Goal: Transaction & Acquisition: Purchase product/service

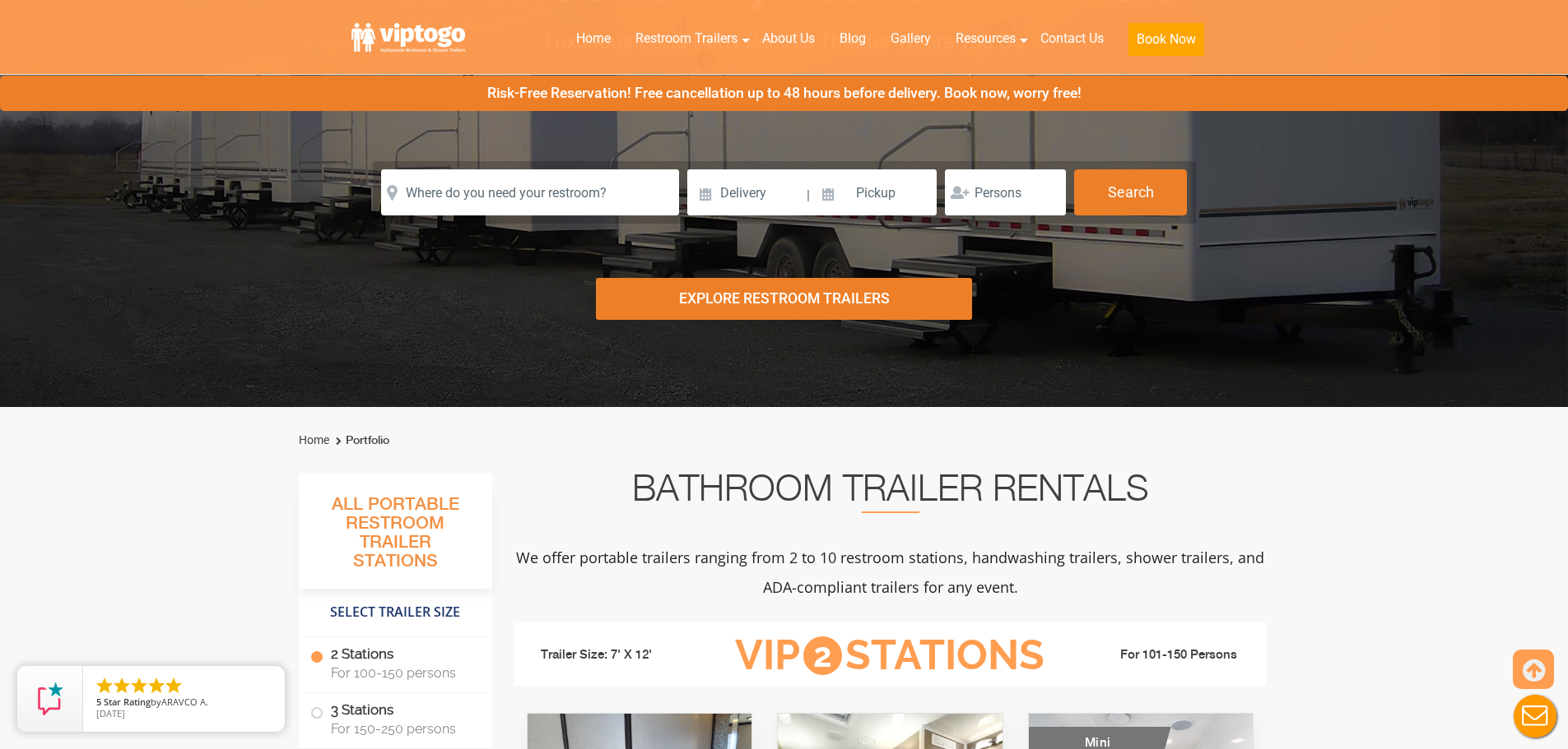
scroll to position [164, 0]
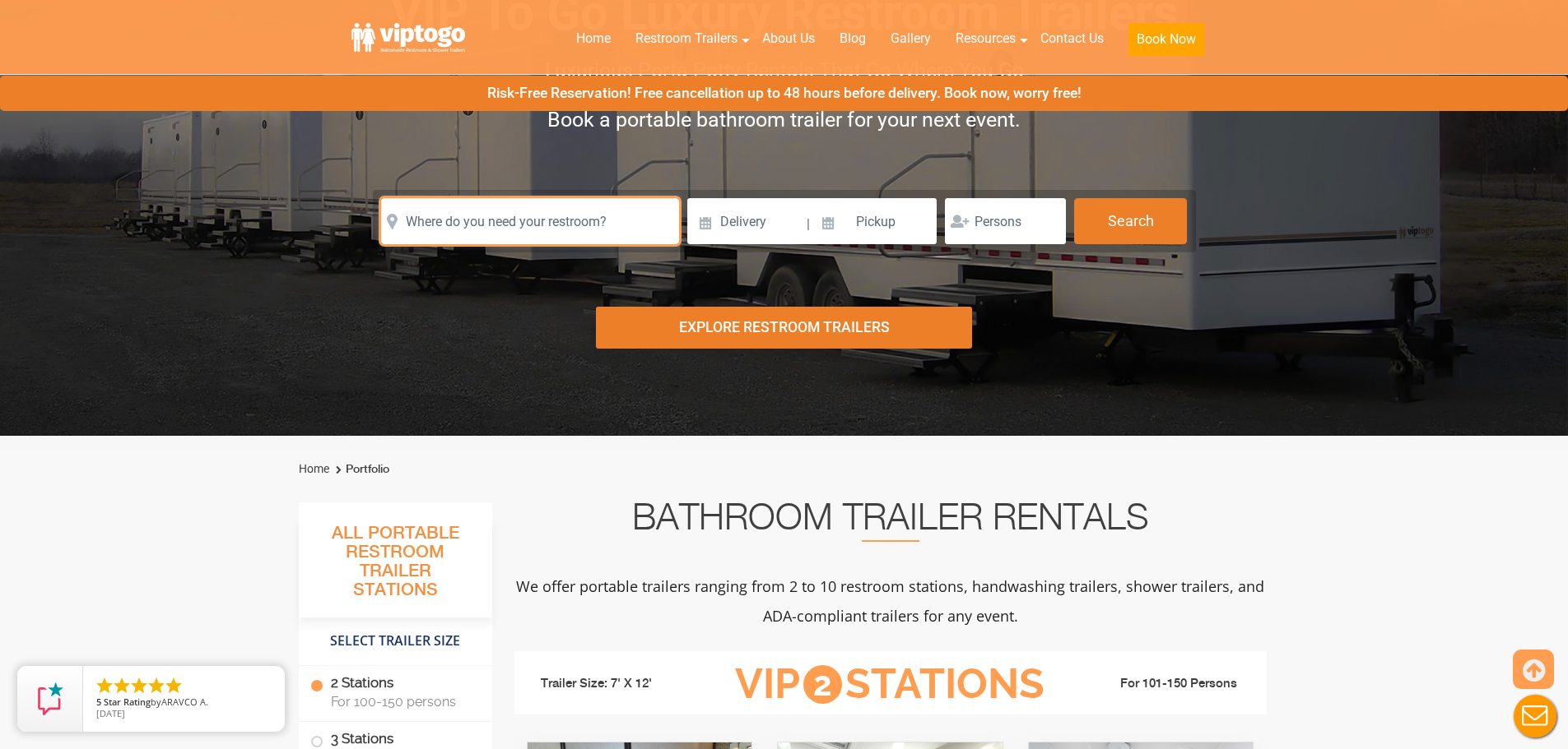
click at [584, 226] on input "text" at bounding box center [530, 221] width 298 height 46
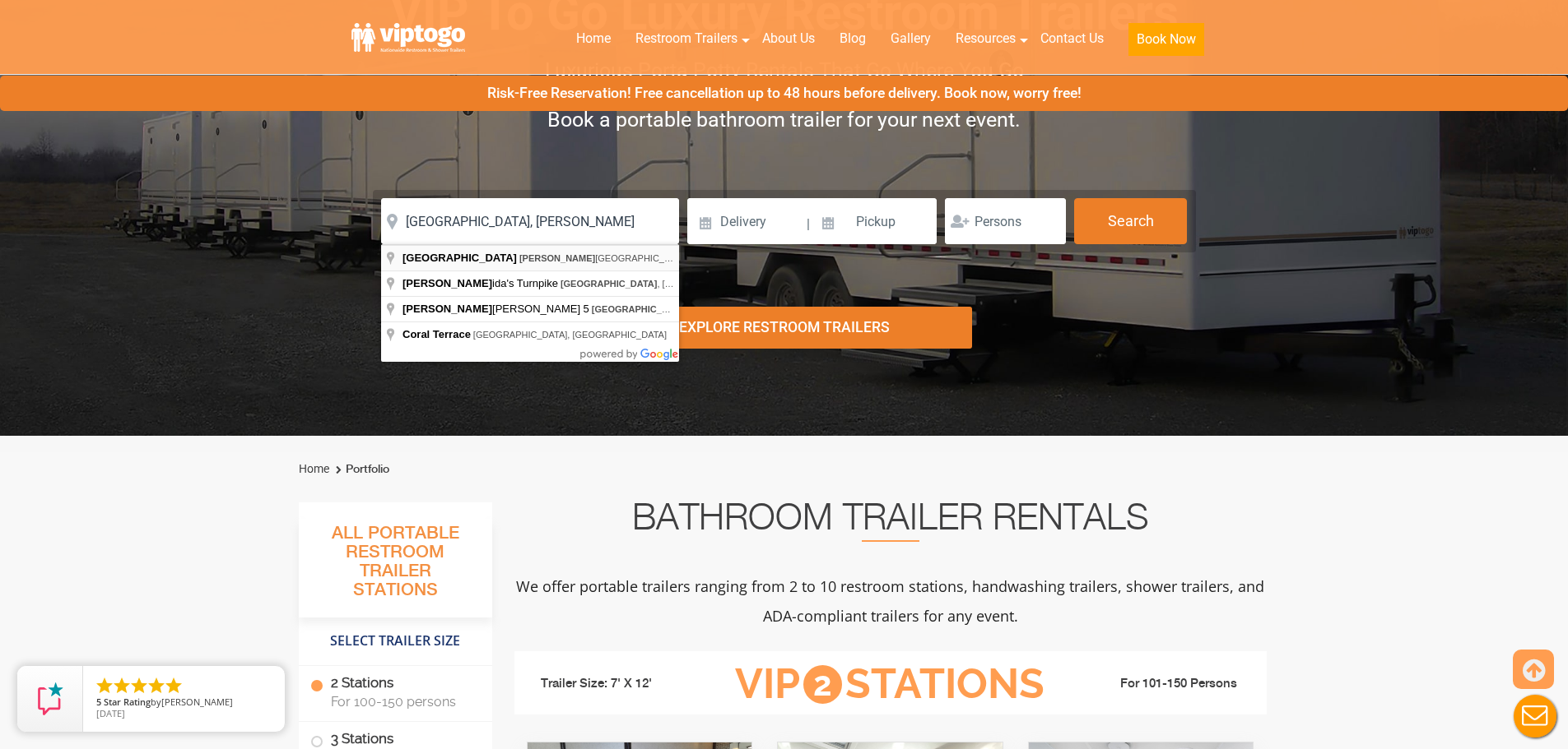
type input "Miami, Florida, USA"
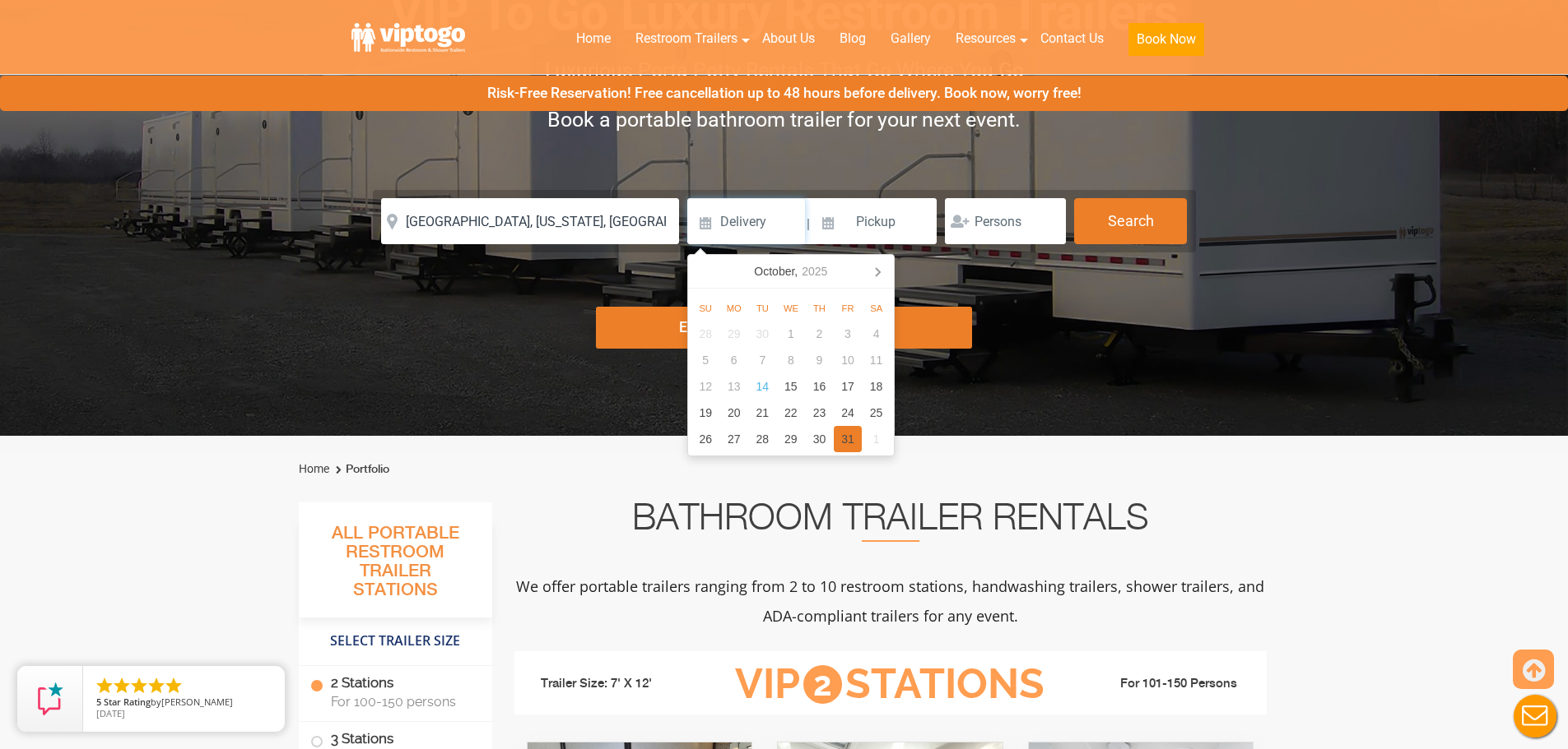
click at [844, 436] on div "31" at bounding box center [847, 439] width 29 height 26
type input "10/31/2025"
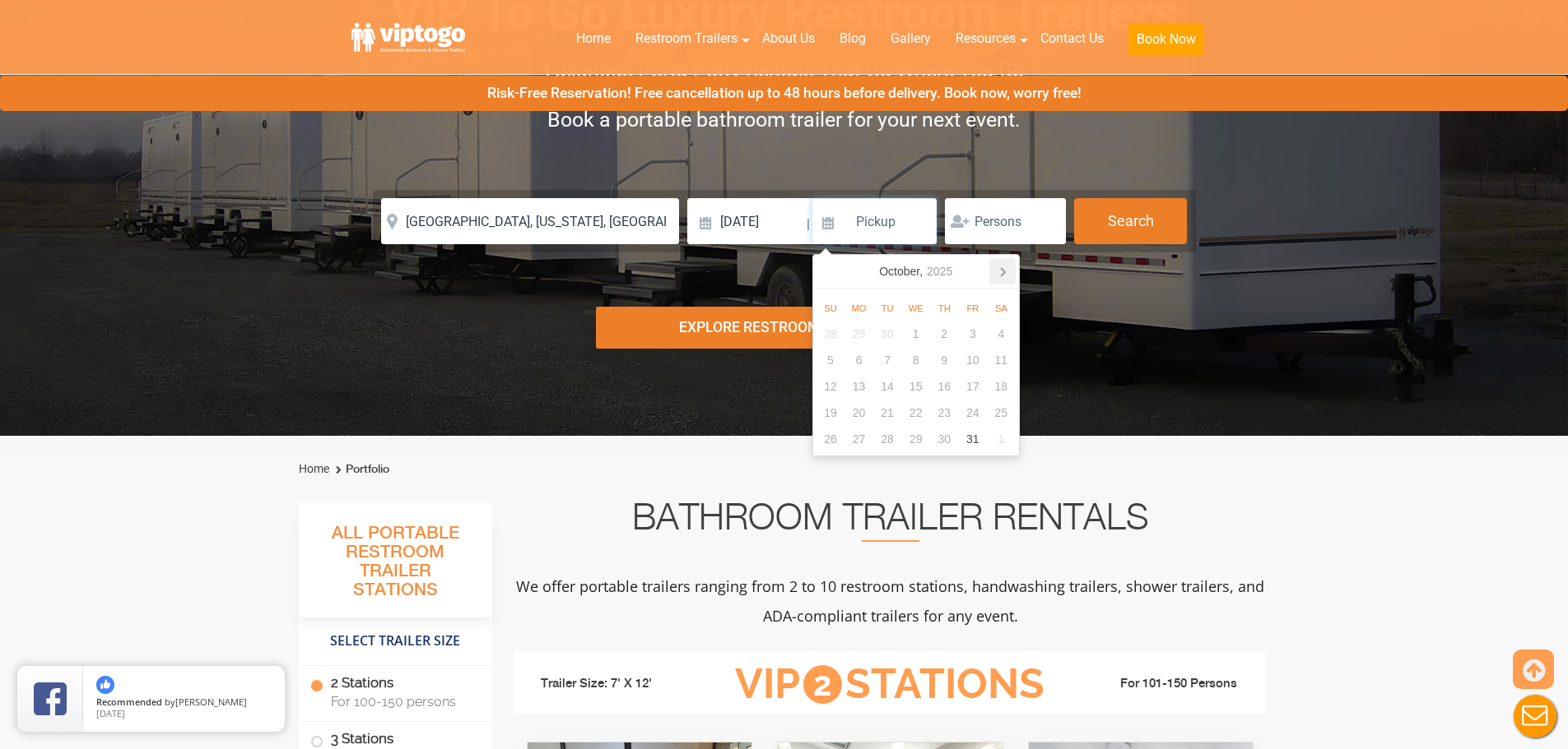
click at [1002, 273] on icon at bounding box center [1002, 271] width 26 height 26
click at [1000, 327] on div "1" at bounding box center [1001, 334] width 29 height 26
type input "11/01/2025"
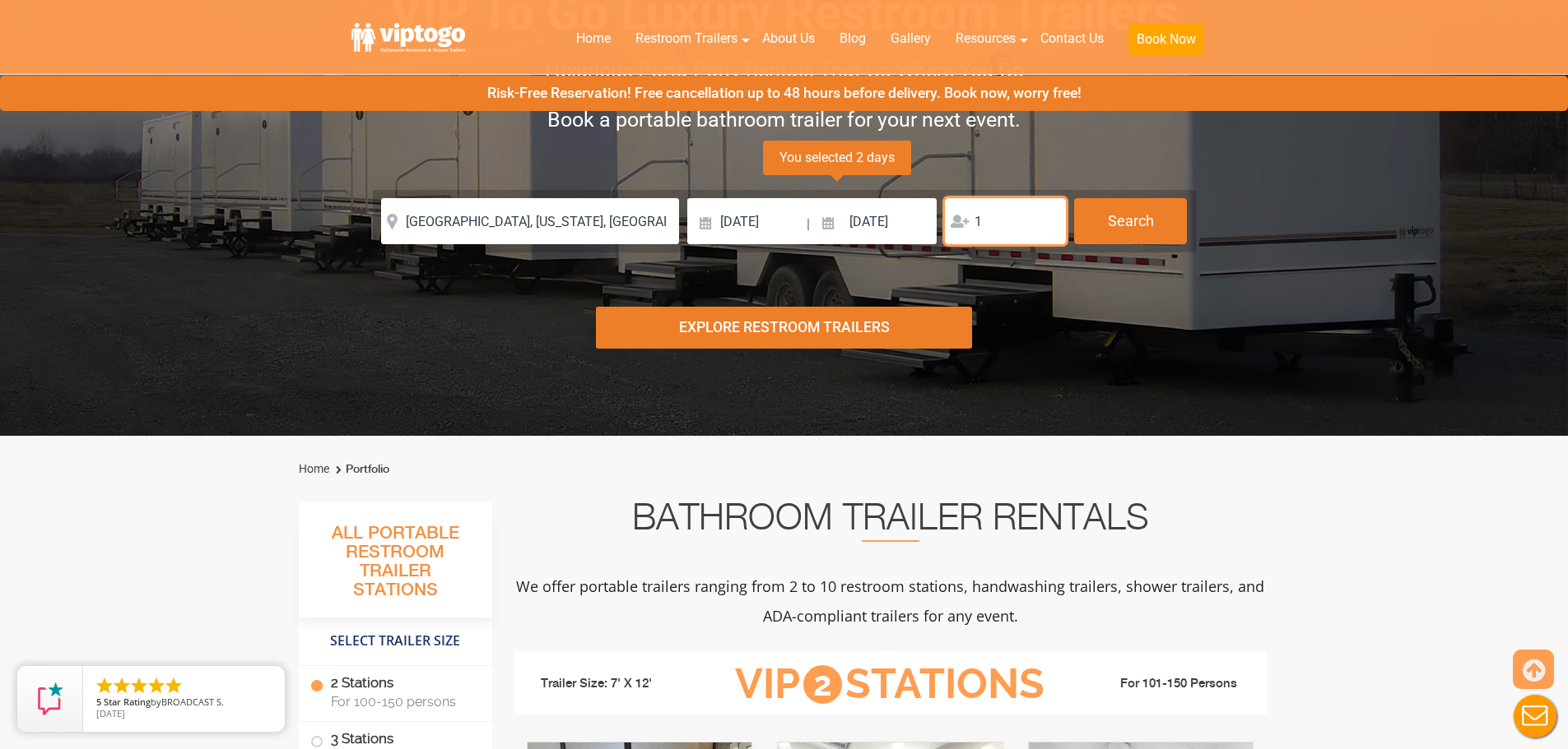
click at [1047, 216] on input "1" at bounding box center [1005, 221] width 121 height 46
click at [1047, 216] on input "2" at bounding box center [1005, 221] width 121 height 46
click at [1047, 216] on input "3" at bounding box center [1005, 221] width 121 height 46
click at [1047, 216] on input "4" at bounding box center [1005, 221] width 121 height 46
click at [1047, 216] on input "5" at bounding box center [1005, 221] width 121 height 46
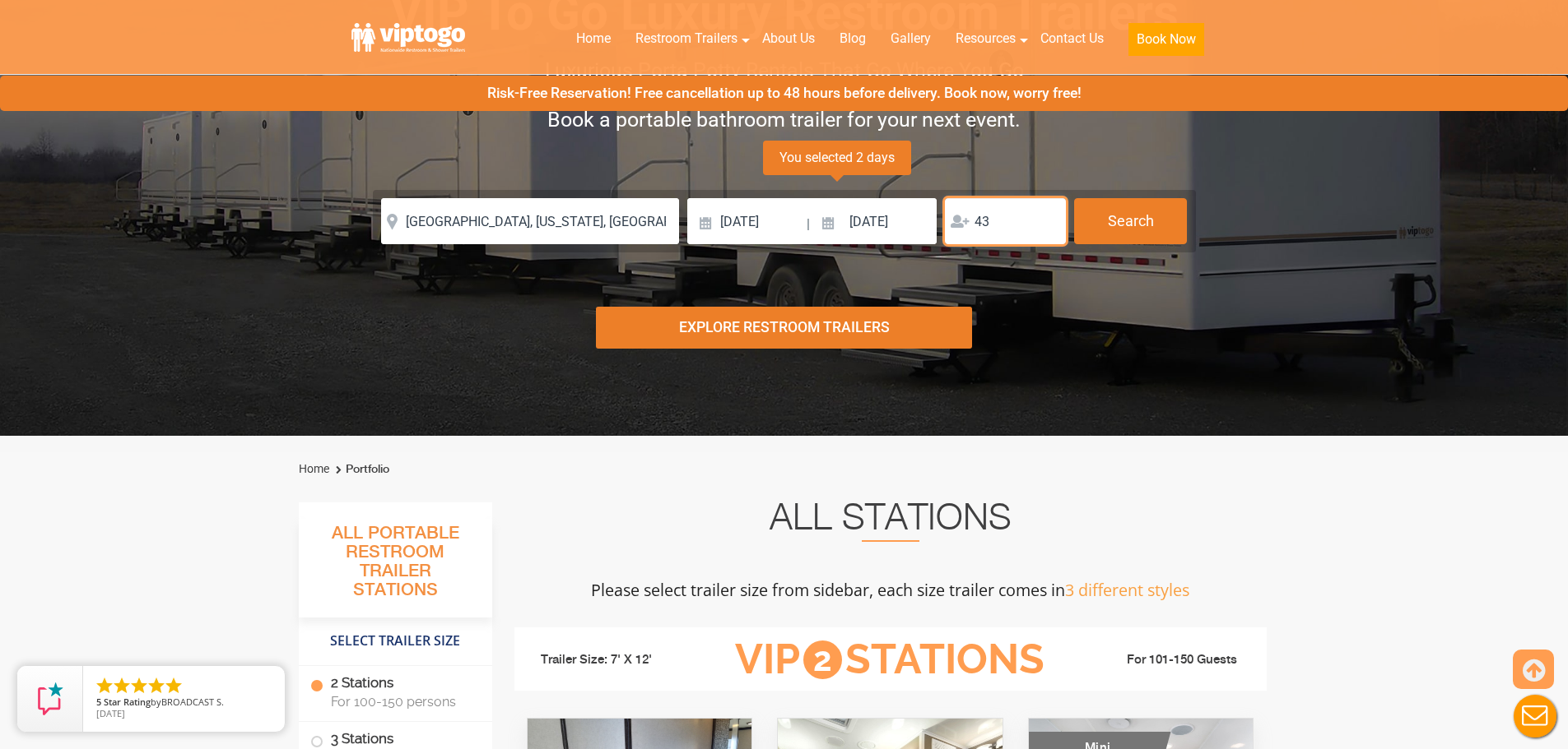
click at [1047, 216] on input "43" at bounding box center [1005, 221] width 121 height 46
click at [1048, 217] on input "44" at bounding box center [1005, 221] width 121 height 46
click at [1048, 217] on input "45" at bounding box center [1005, 221] width 121 height 46
click at [1048, 217] on input "47" at bounding box center [1005, 221] width 121 height 46
click at [1048, 217] on input "48" at bounding box center [1005, 221] width 121 height 46
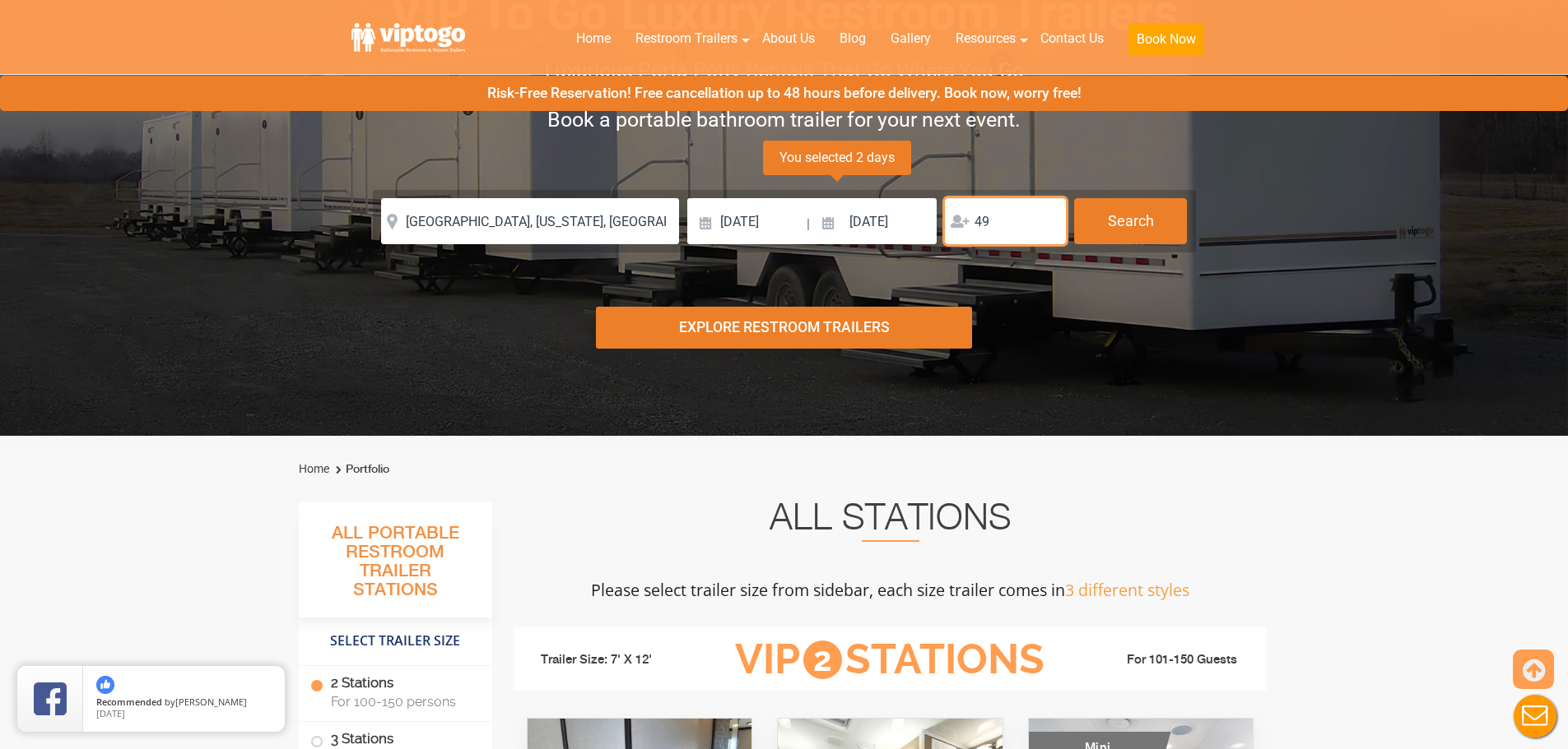
click at [1048, 217] on input "49" at bounding box center [1005, 221] width 121 height 46
type input "50"
click at [1047, 217] on input "50" at bounding box center [1005, 221] width 121 height 46
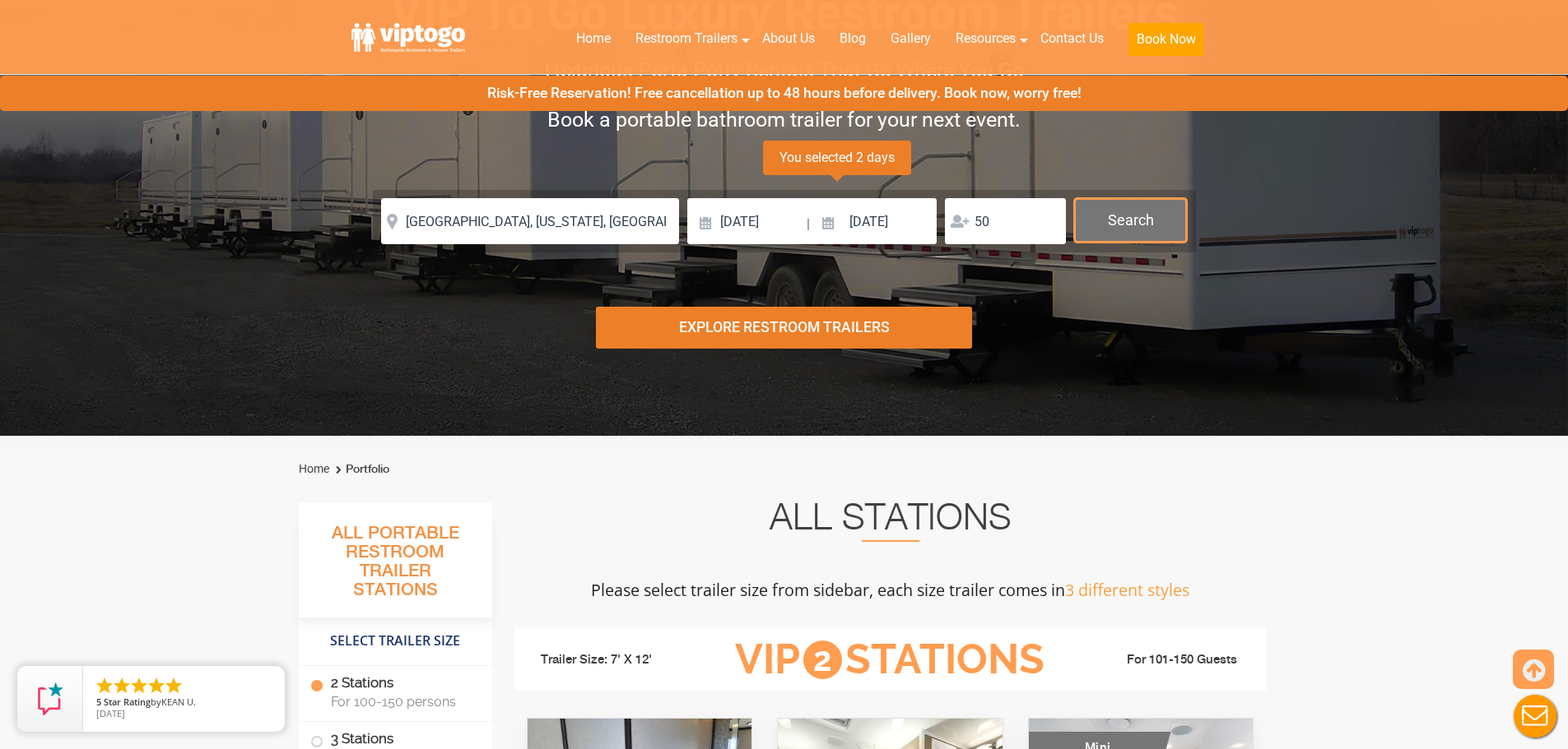
click at [1102, 221] on button "Search" at bounding box center [1130, 220] width 113 height 45
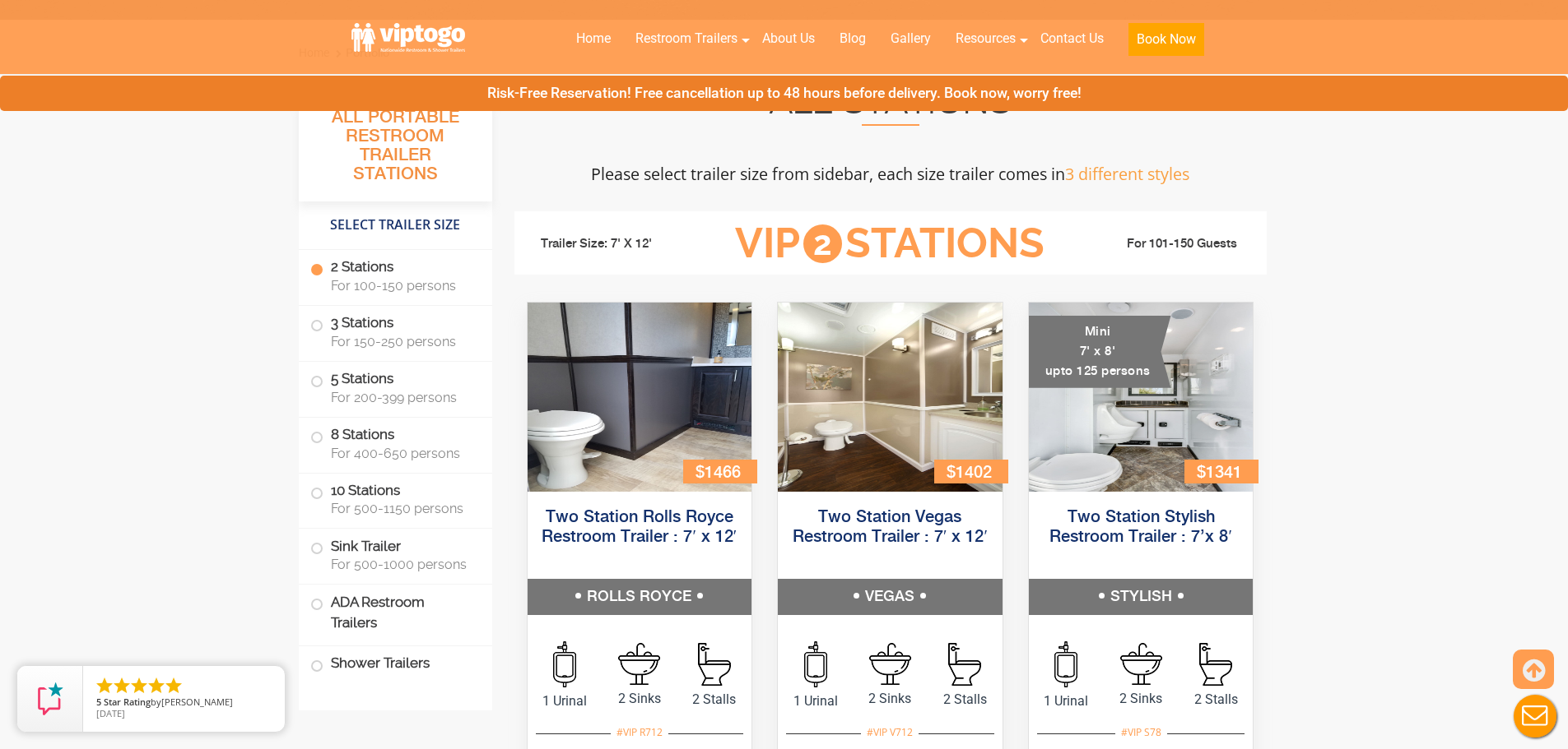
scroll to position [584, 0]
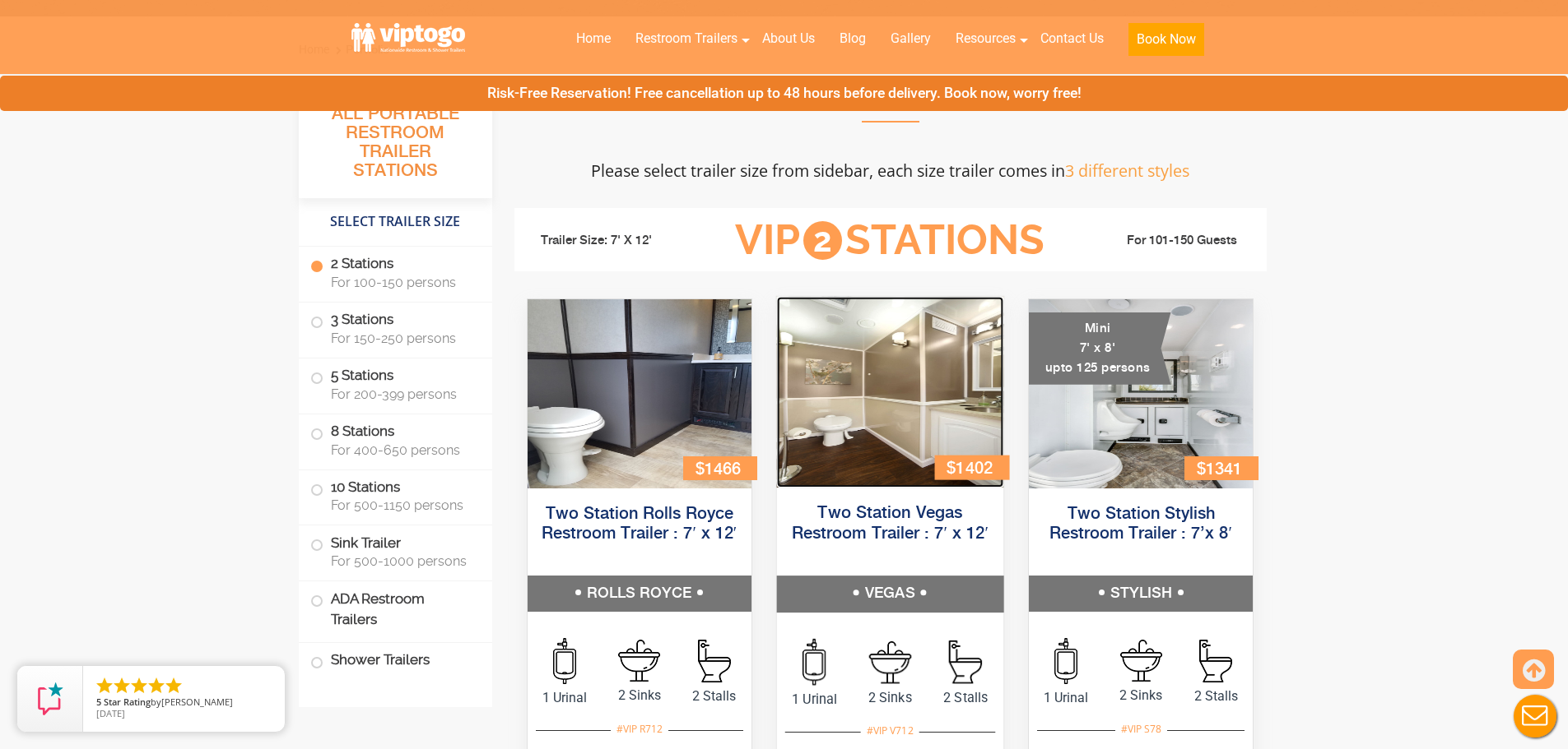
click at [882, 392] on img at bounding box center [889, 392] width 227 height 191
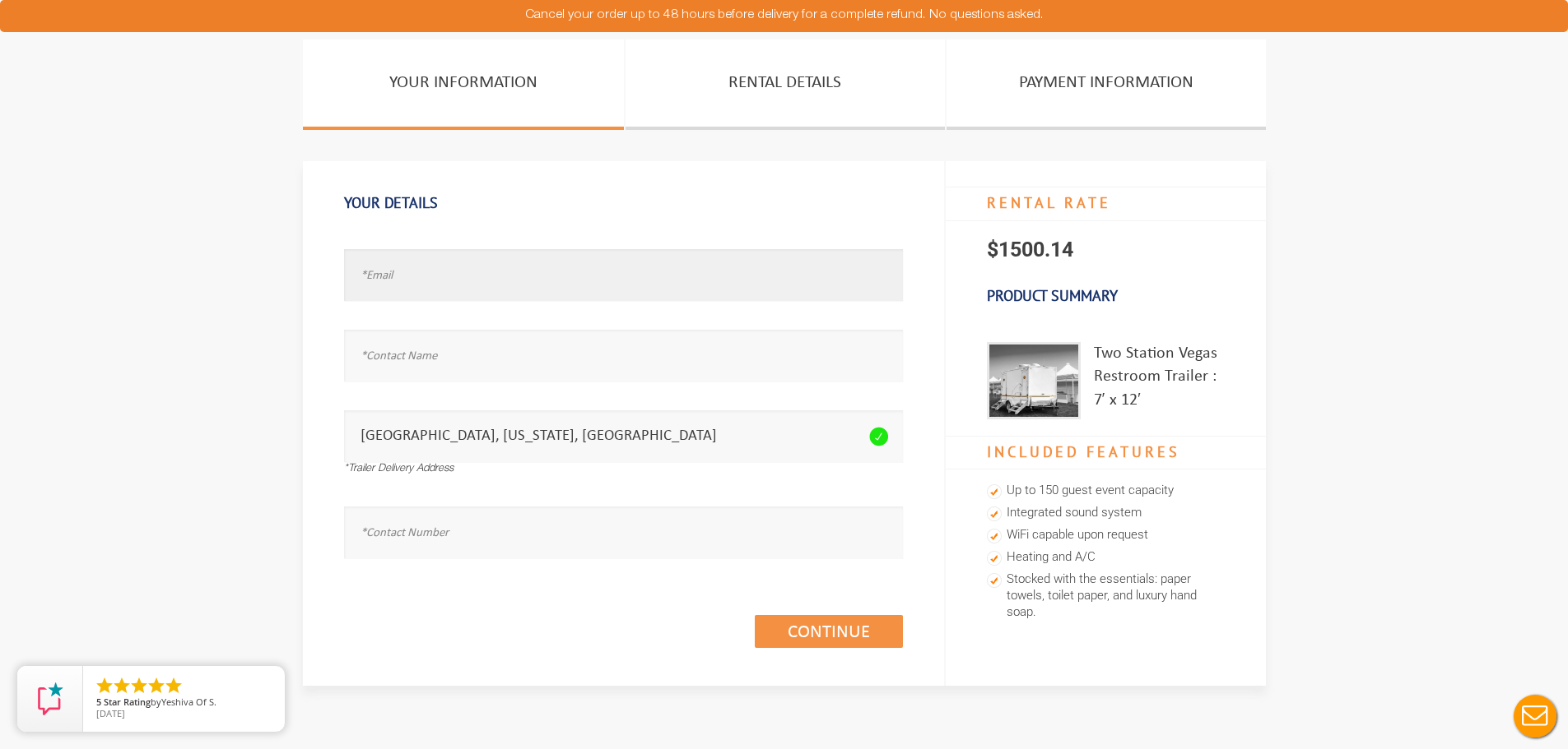
click at [571, 280] on input "text" at bounding box center [623, 275] width 559 height 52
type input "bibir8181@yahoo.com"
type input "Bibi Faraldo"
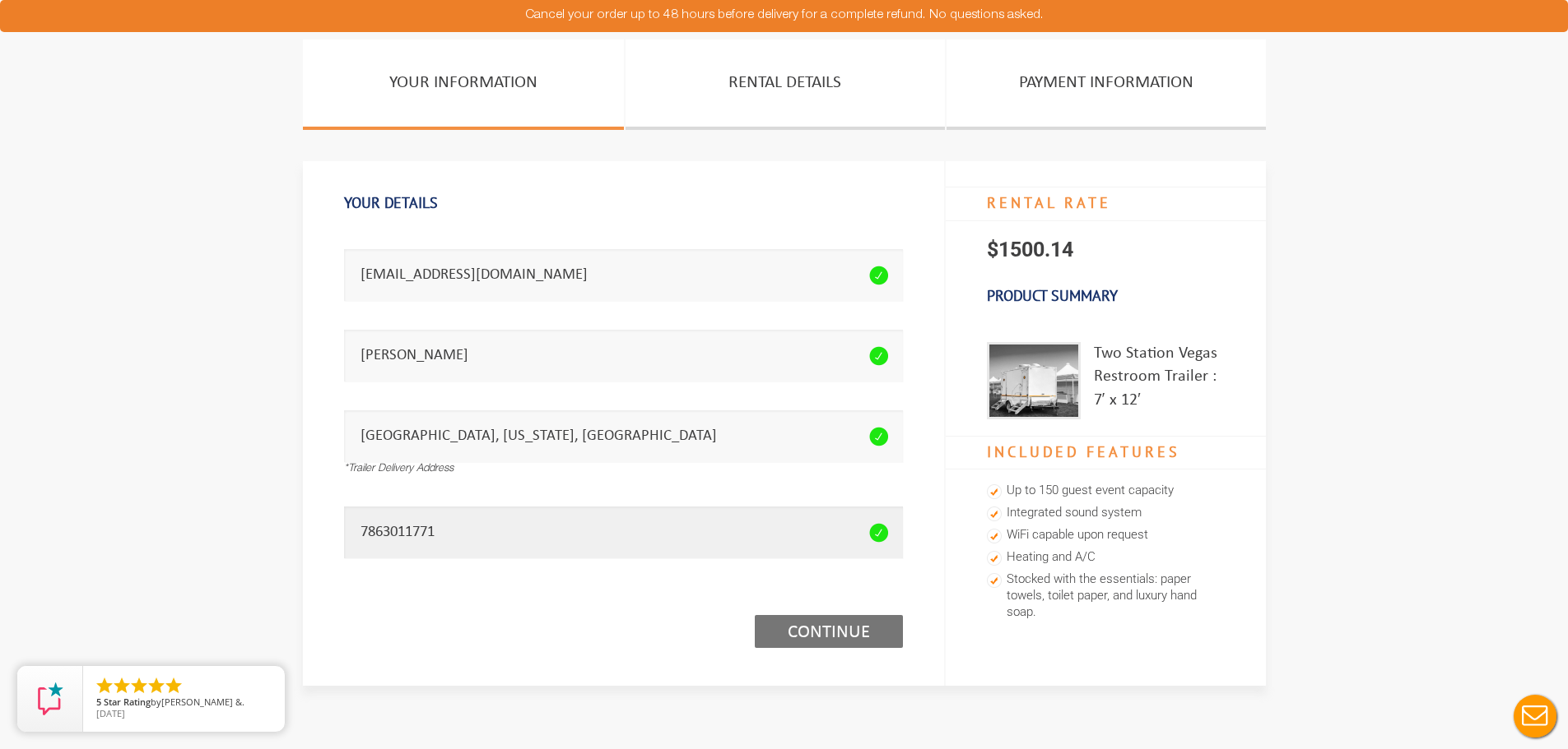
type input "7863011771"
click at [827, 639] on link "Continue (1/3)" at bounding box center [828, 632] width 148 height 33
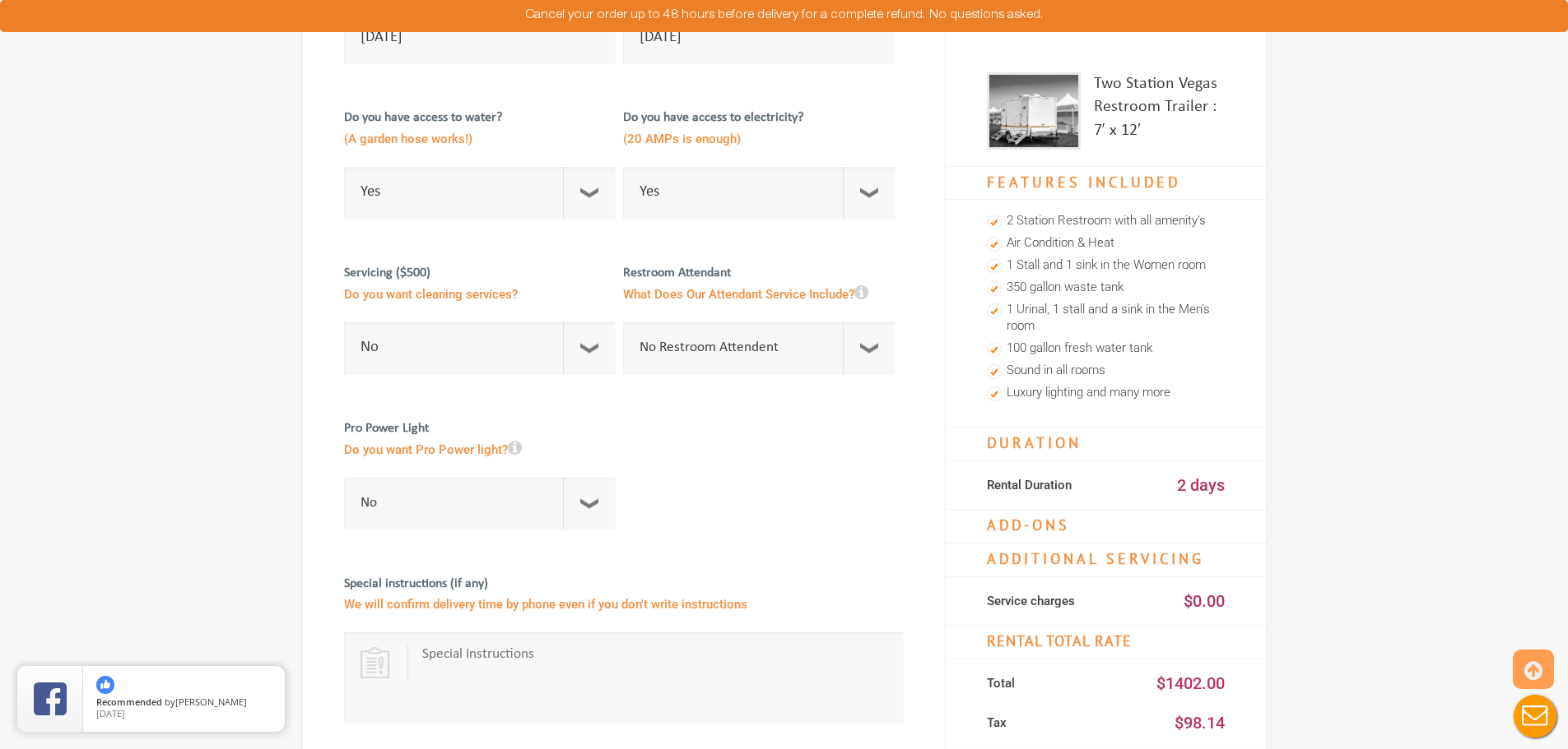
scroll to position [329, 0]
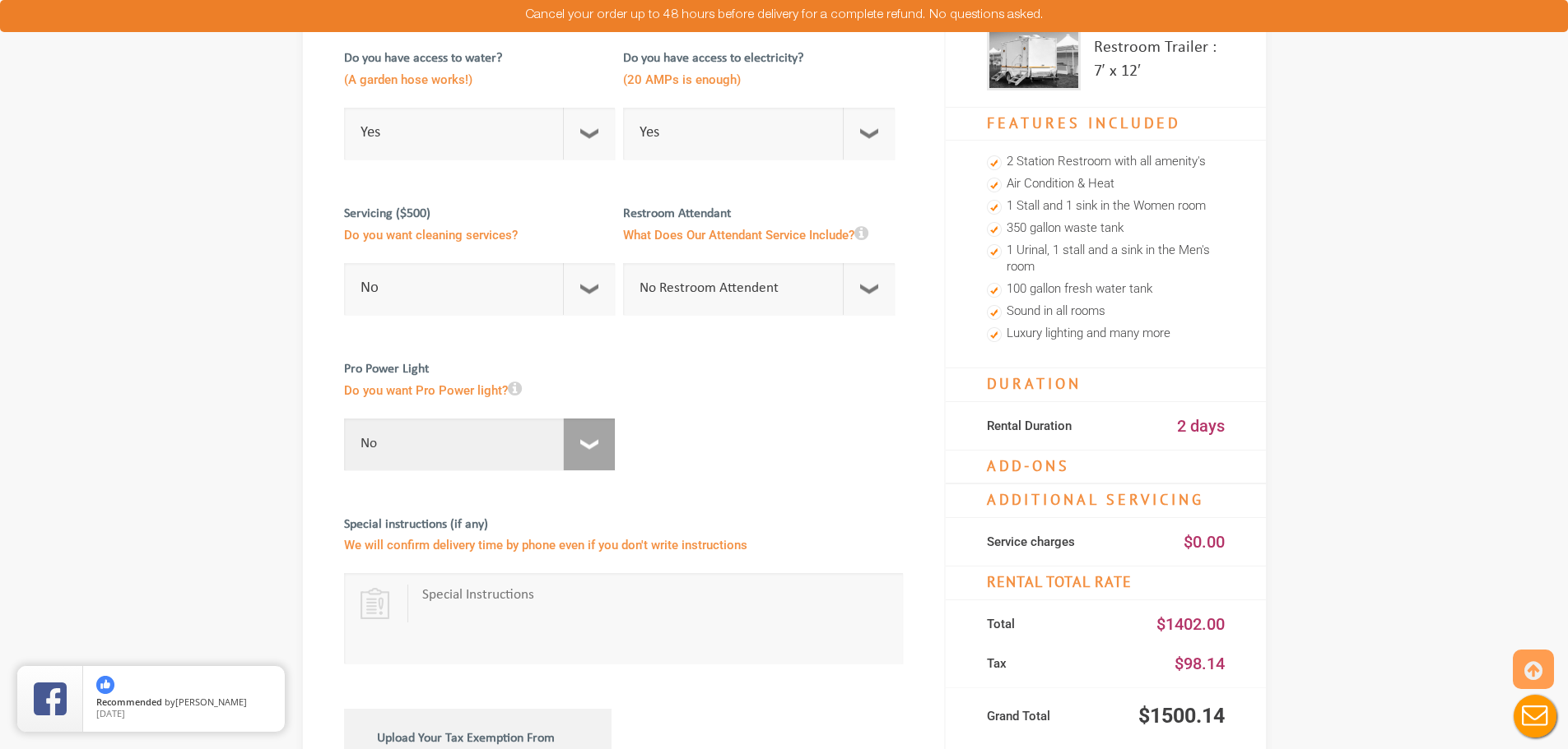
click at [591, 445] on select "No For 1 Week ($195) For 1 Month ($395)" at bounding box center [480, 444] width 271 height 52
click at [591, 444] on select "No For 1 Week ($195) For 1 Month ($395)" at bounding box center [480, 444] width 271 height 52
click at [686, 432] on div at bounding box center [623, 611] width 559 height 576
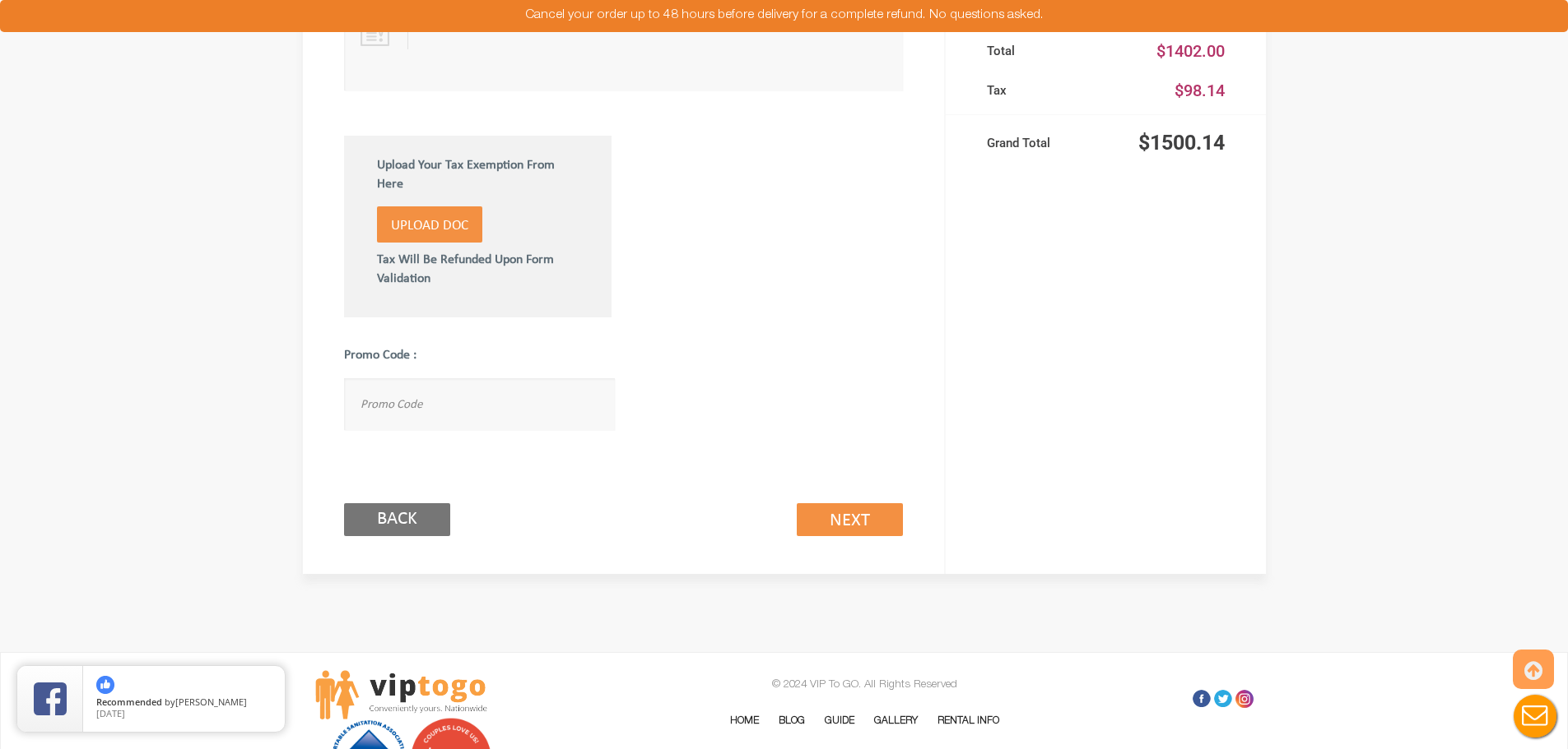
scroll to position [903, 0]
click at [817, 515] on link "Next (2/3)" at bounding box center [849, 519] width 106 height 33
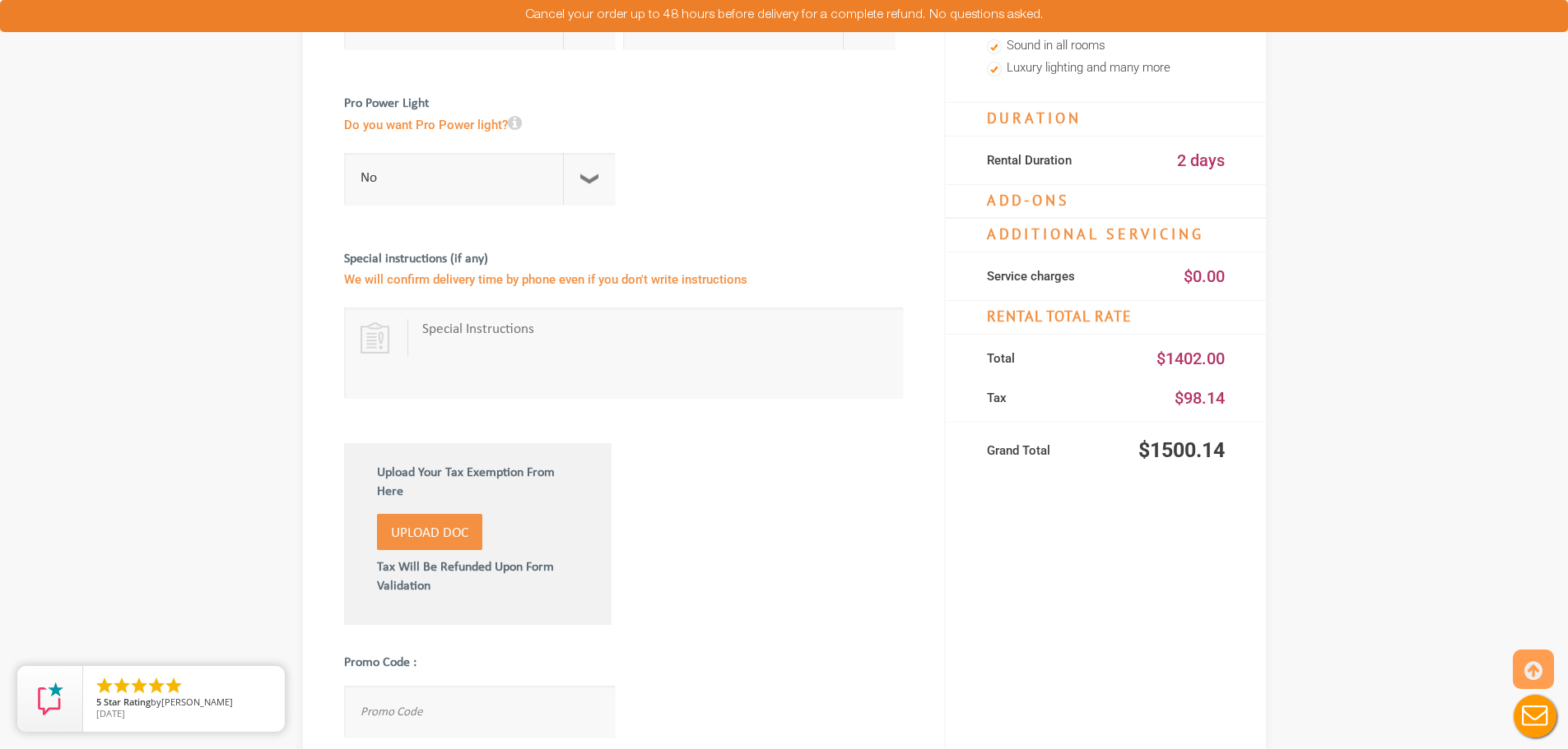
scroll to position [492, 0]
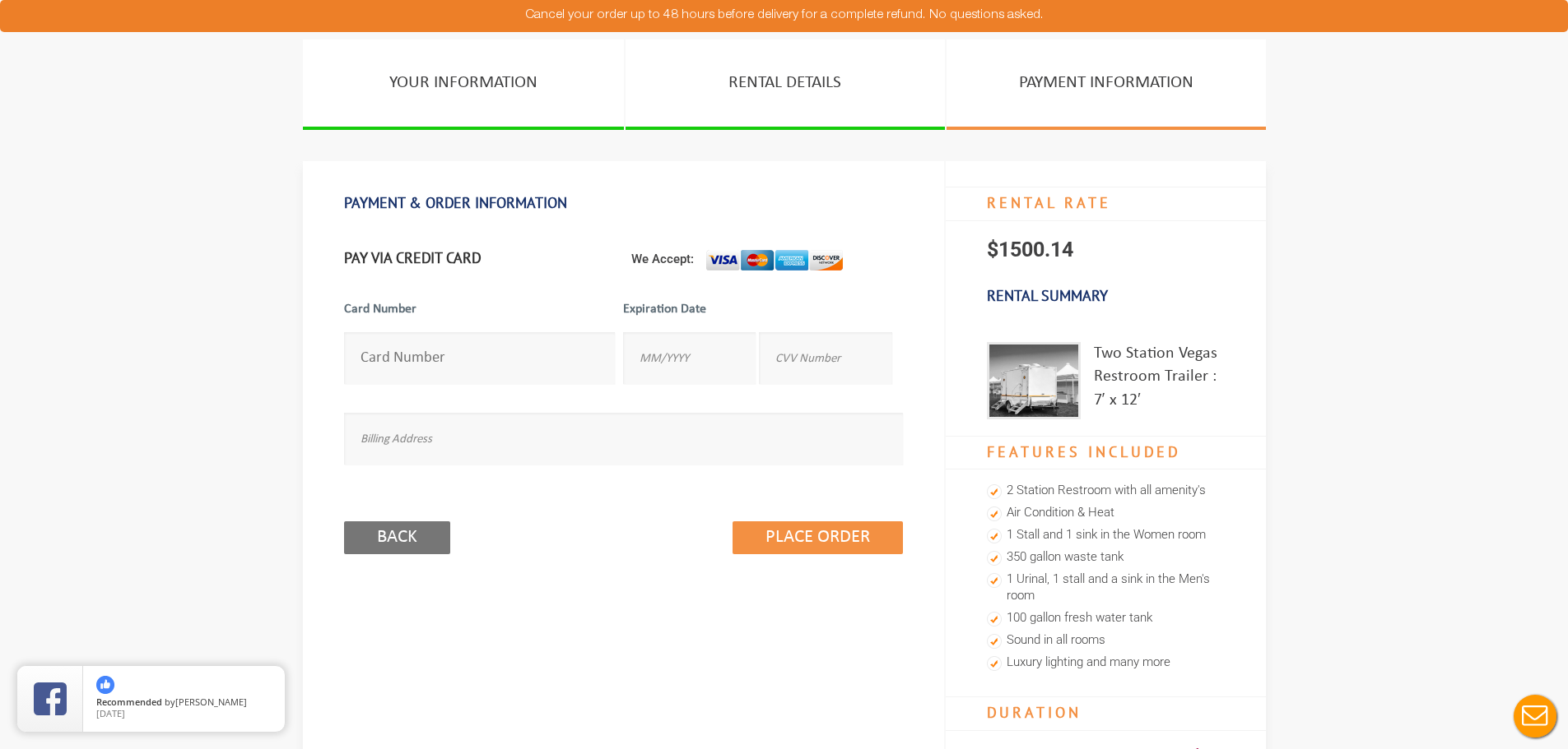
click at [489, 361] on input "number" at bounding box center [480, 358] width 271 height 52
